Goal: Task Accomplishment & Management: Complete application form

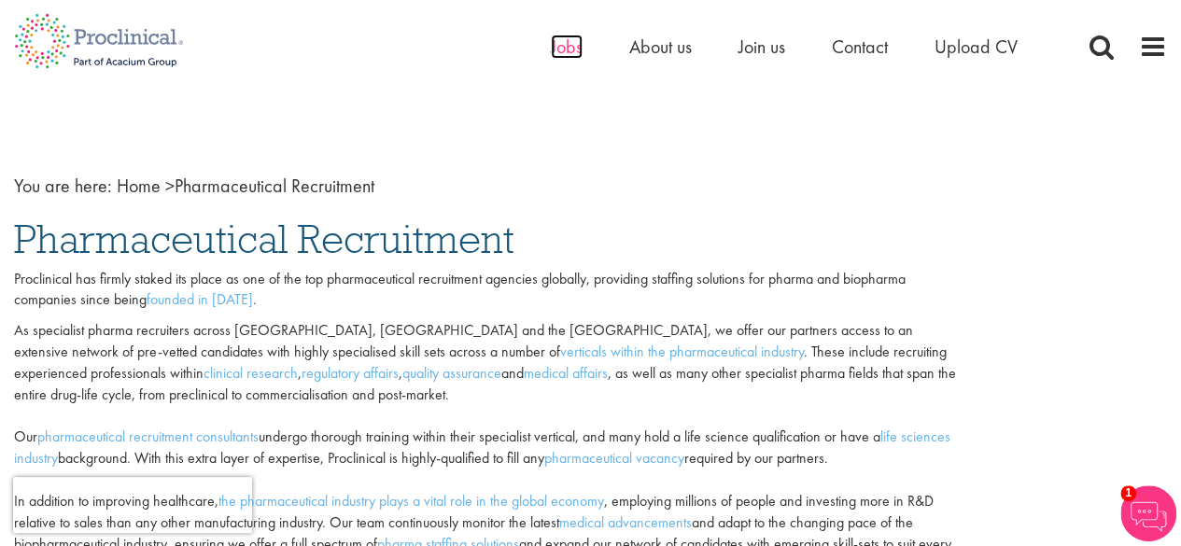
click at [557, 54] on span "Jobs" at bounding box center [567, 47] width 32 height 24
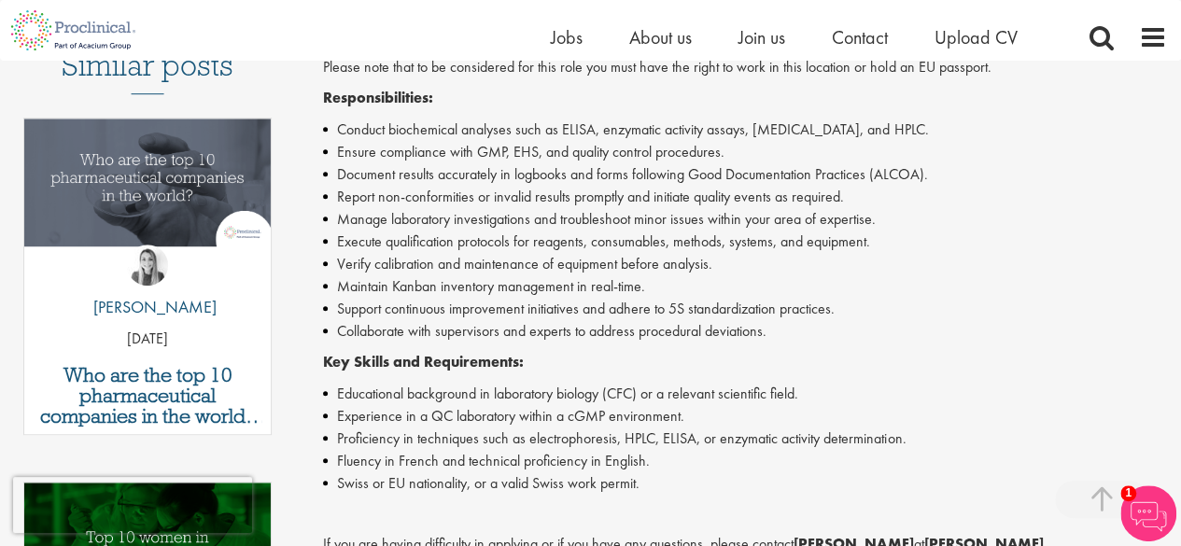
scroll to position [280, 0]
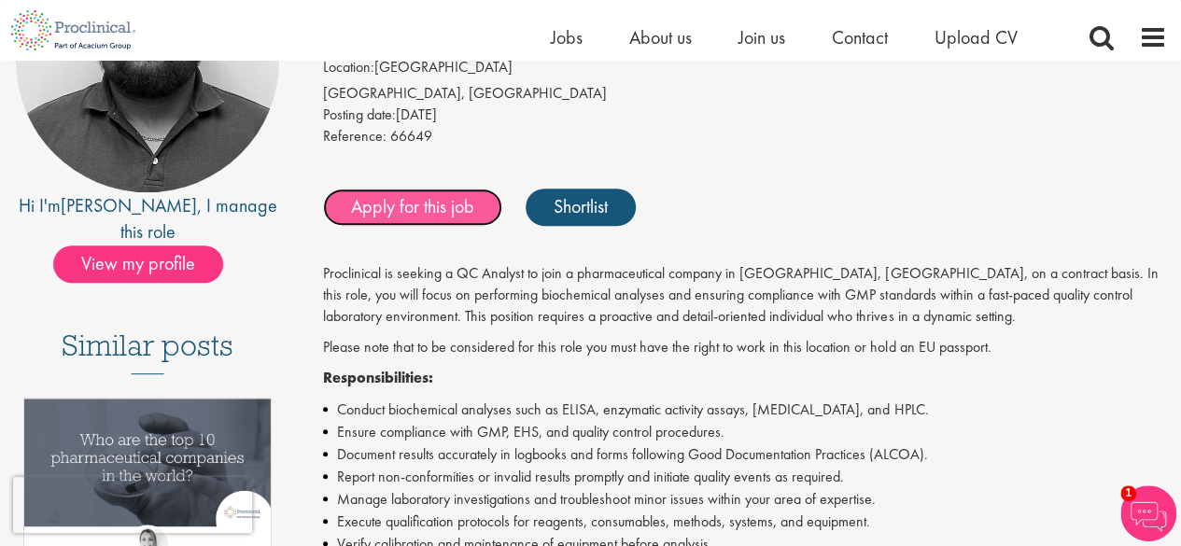
click at [392, 210] on link "Apply for this job" at bounding box center [412, 207] width 179 height 37
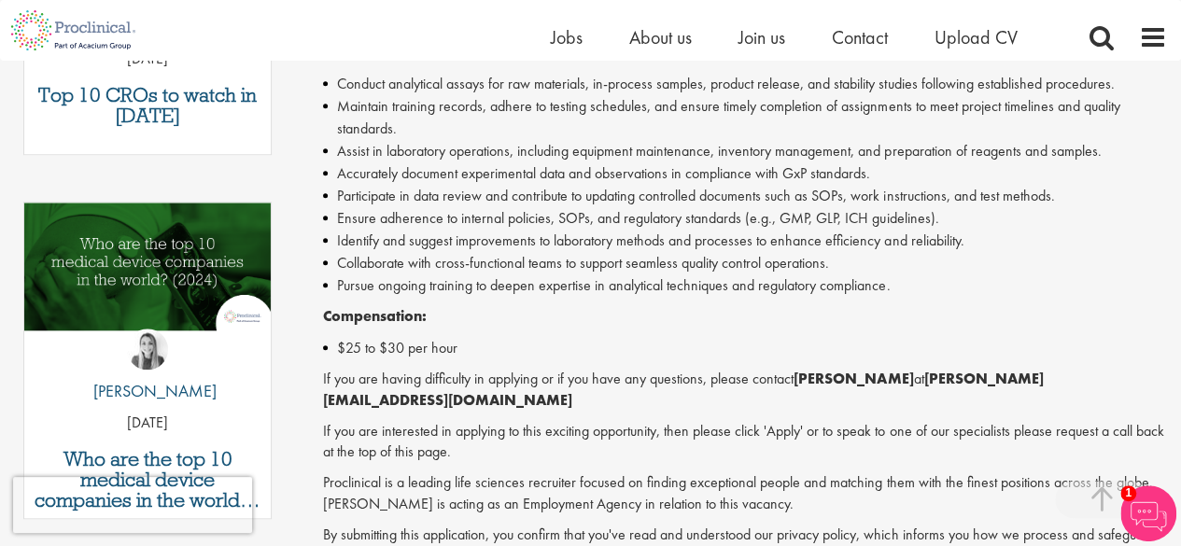
scroll to position [1121, 0]
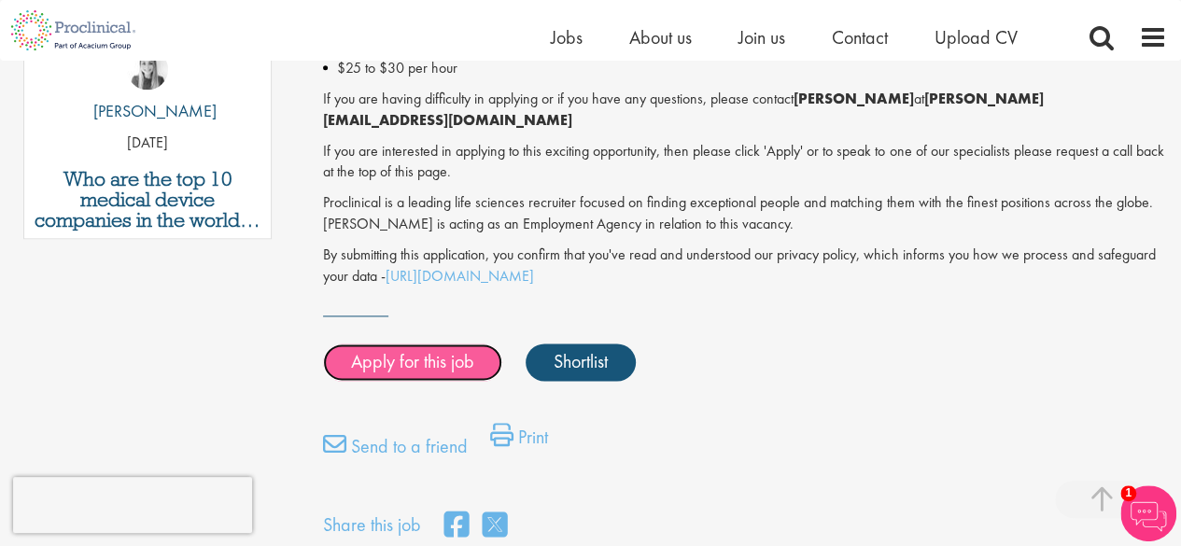
click at [418, 344] on link "Apply for this job" at bounding box center [412, 362] width 179 height 37
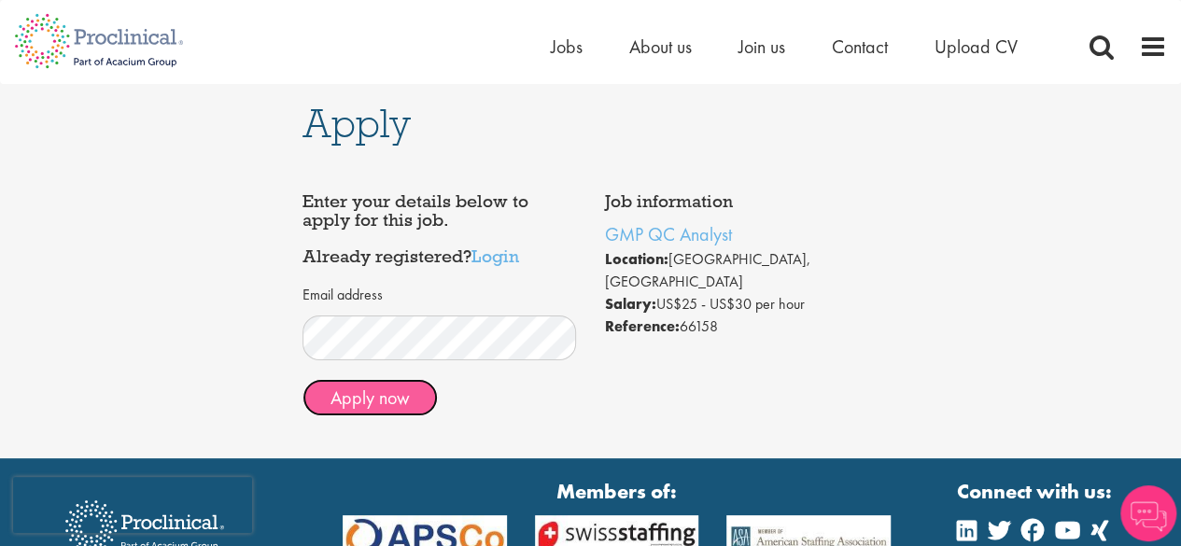
click at [374, 395] on button "Apply now" at bounding box center [370, 397] width 135 height 37
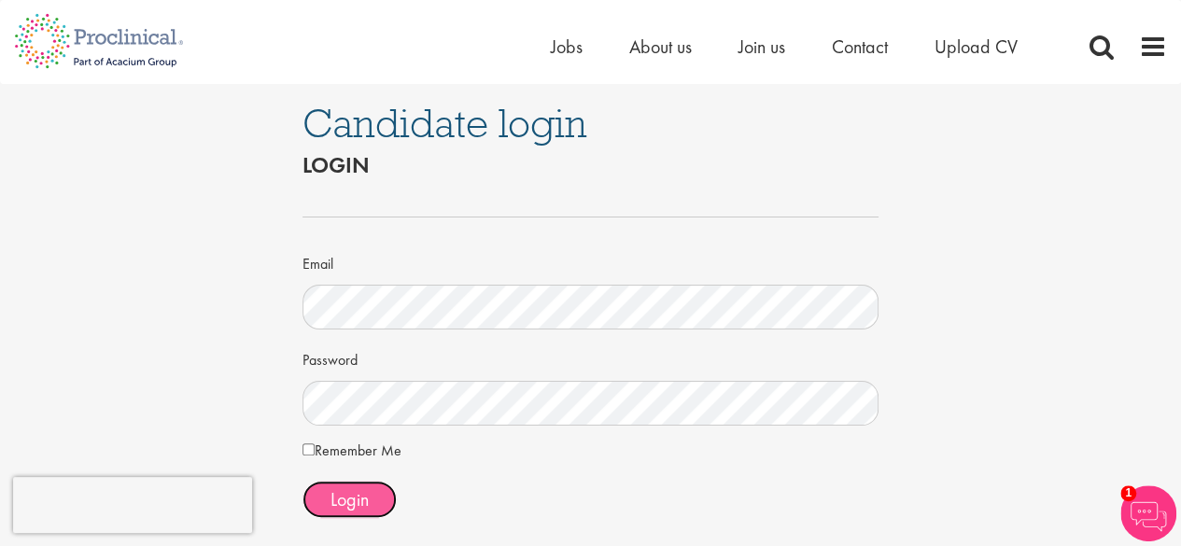
click at [345, 503] on span "Login" at bounding box center [350, 499] width 38 height 24
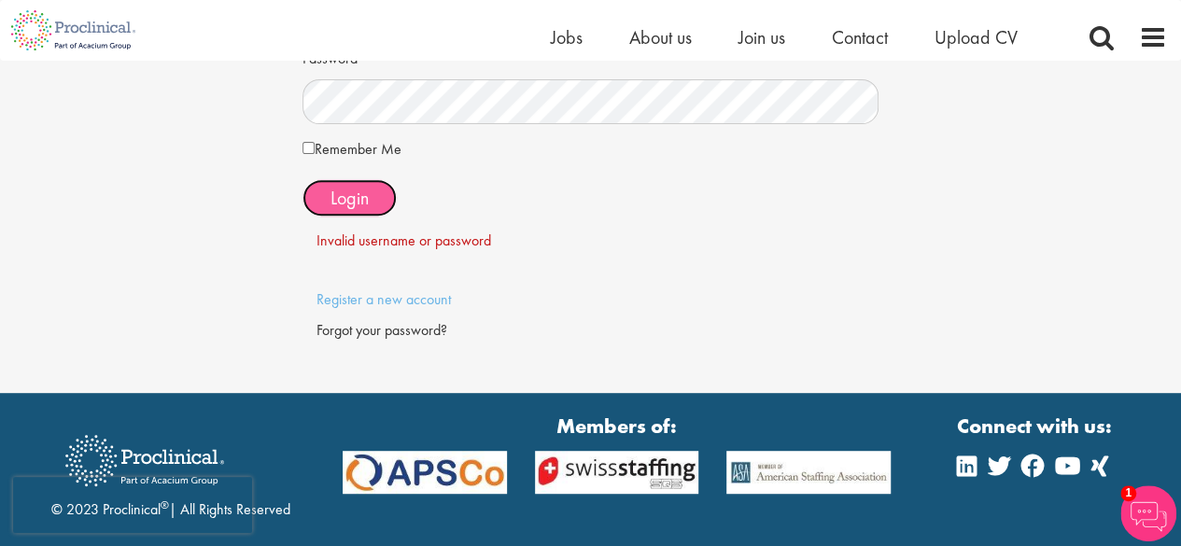
scroll to position [280, 0]
